Goal: Find specific page/section: Find specific page/section

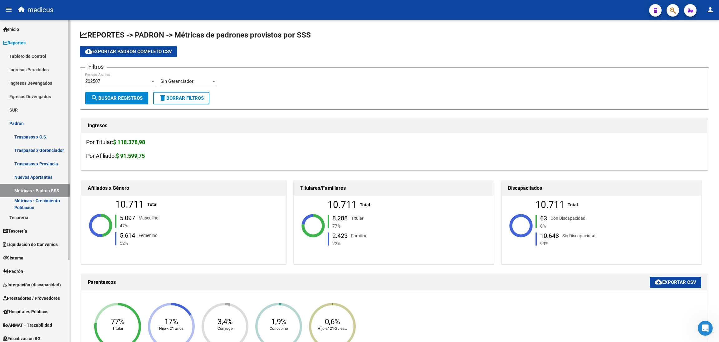
scroll to position [562, 0]
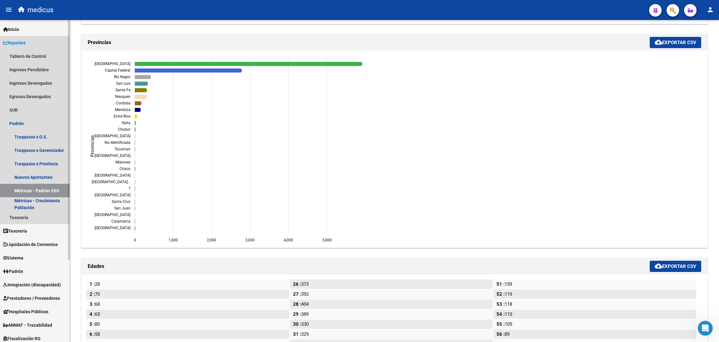
click at [26, 42] on span "Reportes" at bounding box center [14, 42] width 22 height 7
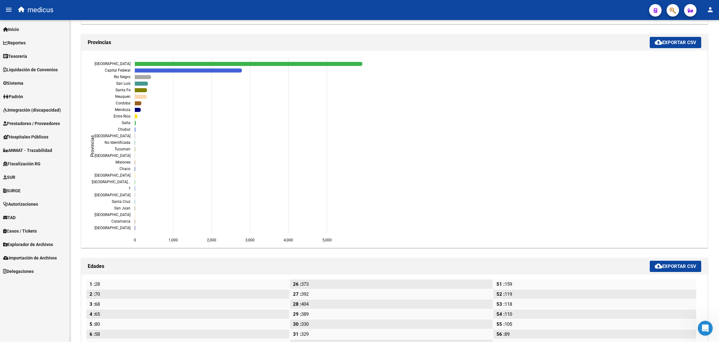
click at [50, 244] on span "Explorador de Archivos" at bounding box center [28, 244] width 50 height 7
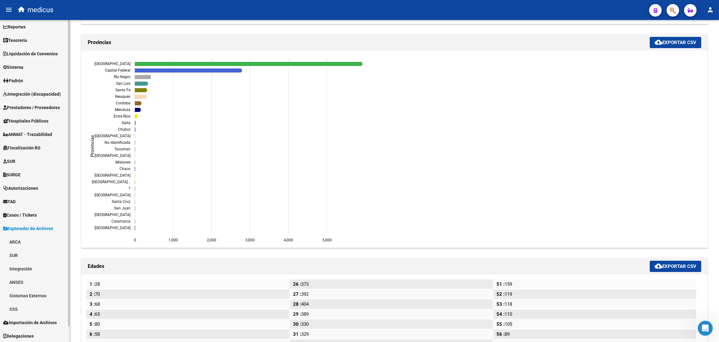
click at [46, 293] on link "Sistemas Externos" at bounding box center [35, 295] width 70 height 13
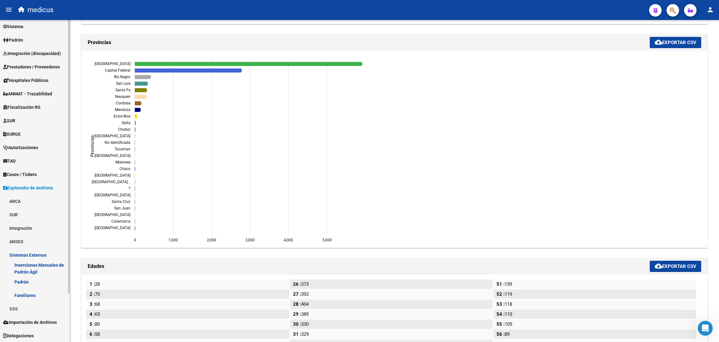
click at [36, 240] on link "ANSES" at bounding box center [35, 240] width 70 height 13
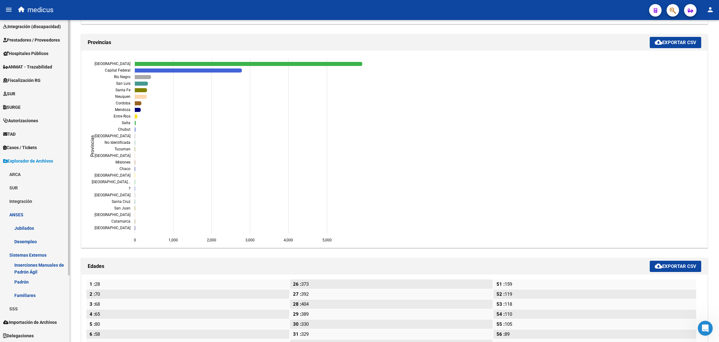
click at [32, 305] on link "SSS" at bounding box center [35, 308] width 70 height 13
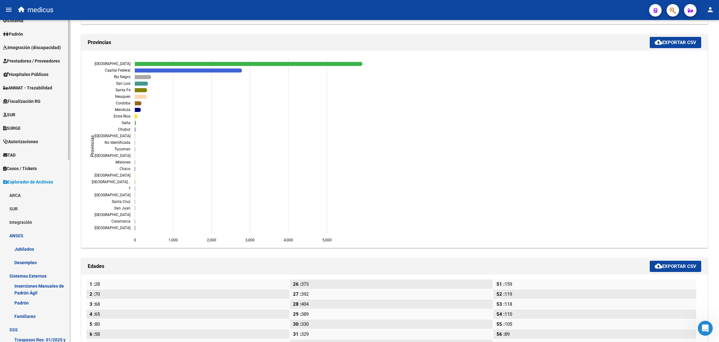
scroll to position [0, 0]
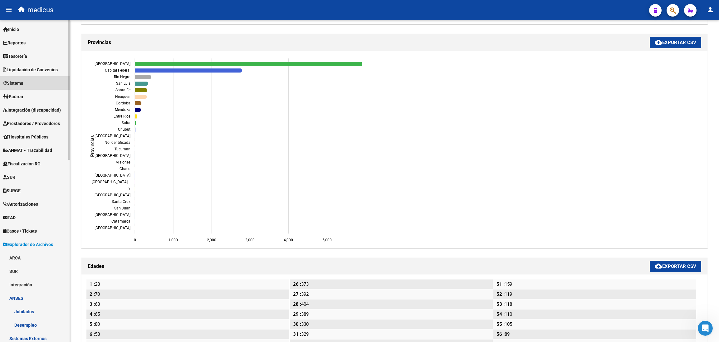
click at [28, 83] on link "Sistema" at bounding box center [35, 82] width 70 height 13
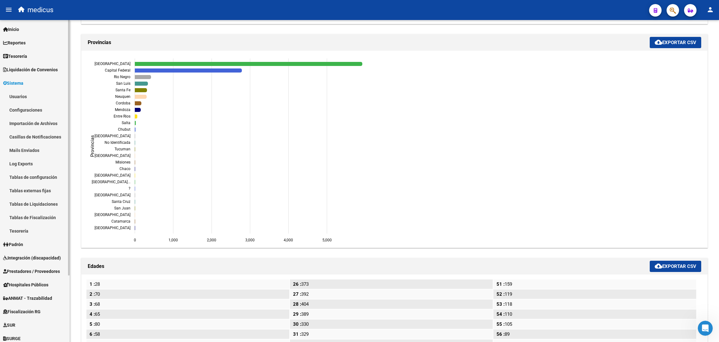
click at [28, 81] on link "Sistema" at bounding box center [35, 82] width 70 height 13
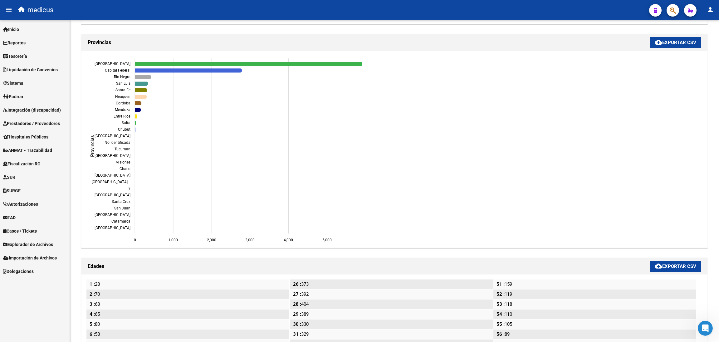
click at [28, 98] on link "Padrón" at bounding box center [35, 96] width 70 height 13
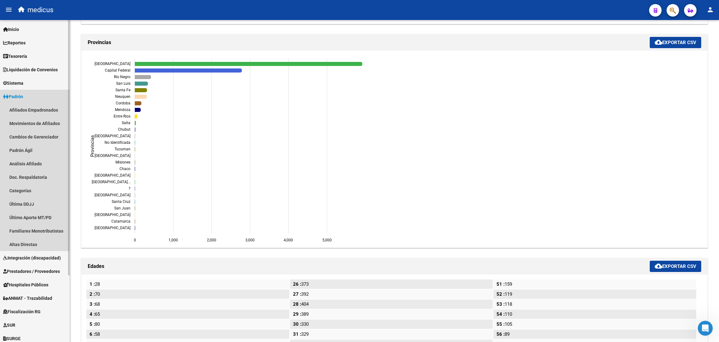
click at [29, 95] on link "Padrón" at bounding box center [35, 96] width 70 height 13
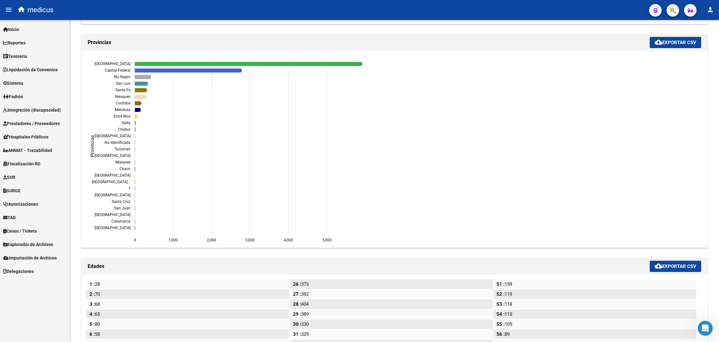
click at [41, 164] on span "Fiscalización RG" at bounding box center [21, 163] width 37 height 7
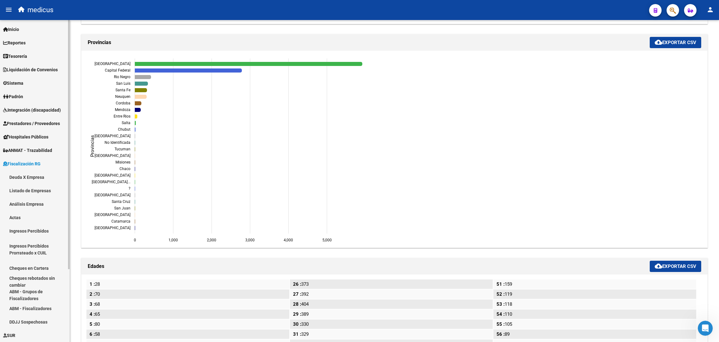
click at [20, 161] on span "Fiscalización RG" at bounding box center [21, 163] width 37 height 7
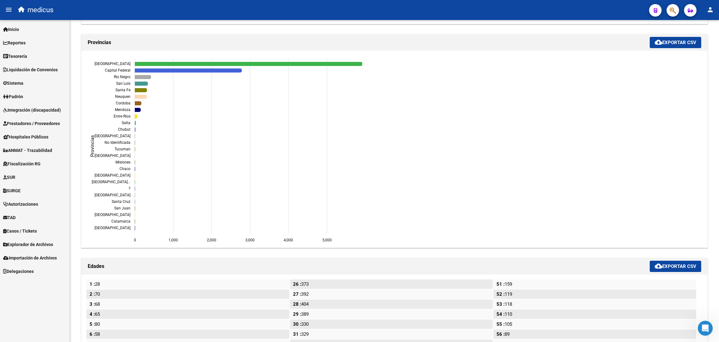
click at [42, 243] on span "Explorador de Archivos" at bounding box center [28, 244] width 50 height 7
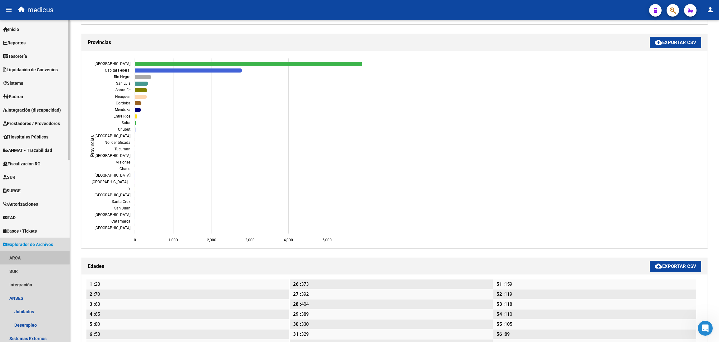
click at [24, 256] on link "ARCA" at bounding box center [35, 257] width 70 height 13
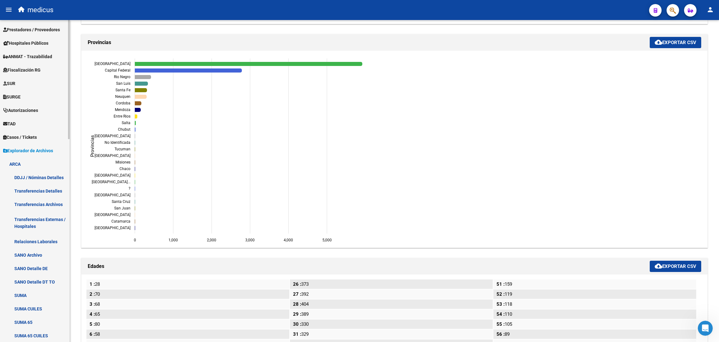
scroll to position [140, 0]
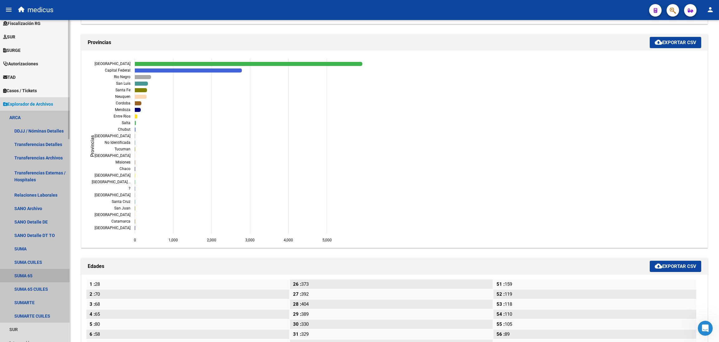
click at [41, 272] on link "SUMA 65" at bounding box center [35, 275] width 70 height 13
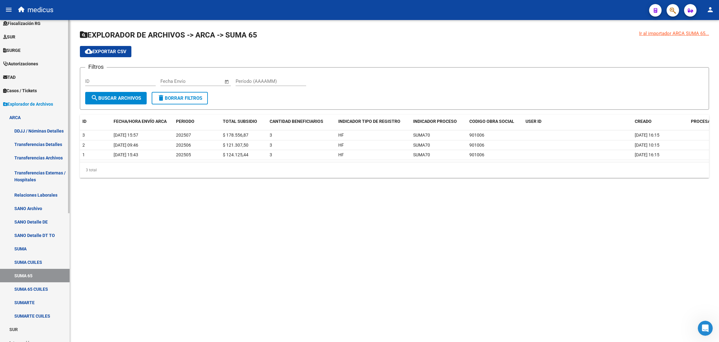
click at [27, 251] on link "SUMA" at bounding box center [35, 248] width 70 height 13
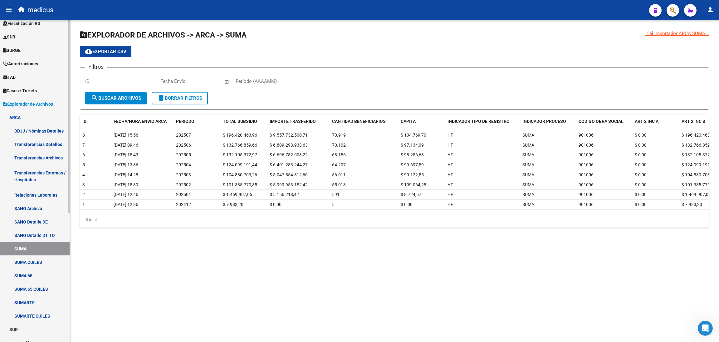
click at [30, 259] on link "SUMA CUILES" at bounding box center [35, 261] width 70 height 13
